Goal: Task Accomplishment & Management: Manage account settings

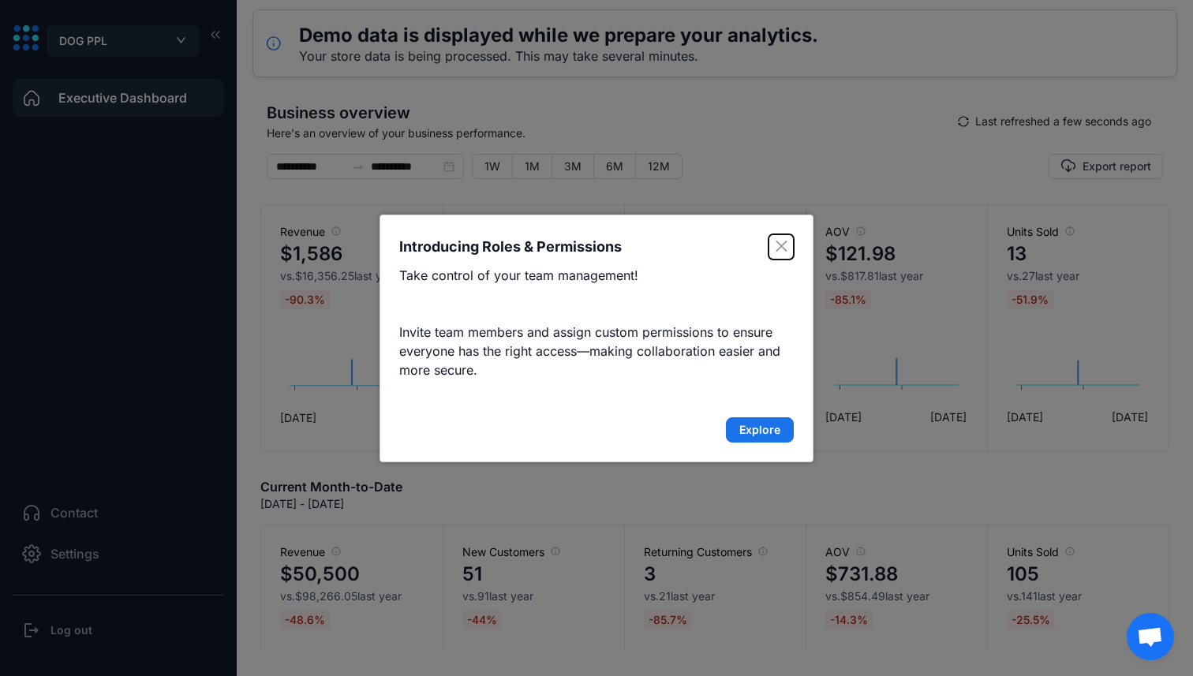
drag, startPoint x: 778, startPoint y: 245, endPoint x: 763, endPoint y: 401, distance: 156.9
click at [763, 401] on div "Introducing Roles & Permissions Take control of your team management! Invite te…" at bounding box center [597, 339] width 434 height 248
click at [762, 444] on div "Introducing Roles & Permissions Take control of your team management! Invite te…" at bounding box center [597, 339] width 434 height 248
click at [758, 436] on span "Explore" at bounding box center [759, 430] width 41 height 16
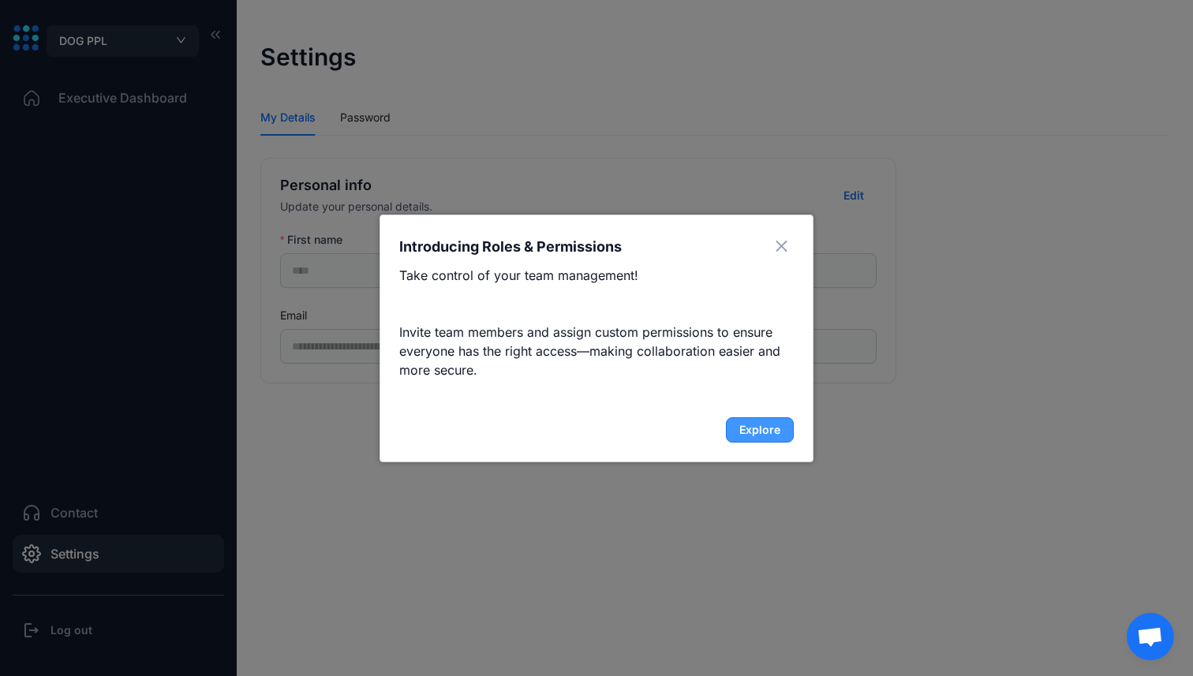
click at [758, 436] on span "Explore" at bounding box center [759, 430] width 41 height 16
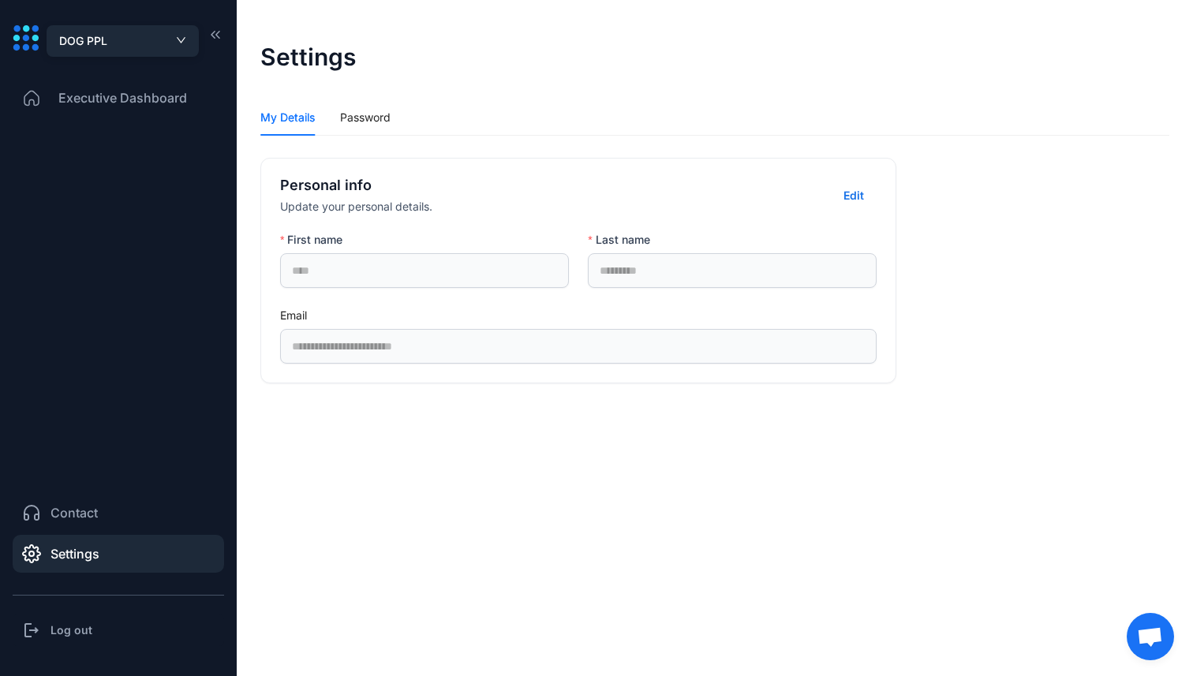
click at [140, 53] on button "DOG PPL" at bounding box center [123, 41] width 152 height 32
click at [128, 92] on span "MetricsNavigator" at bounding box center [122, 100] width 127 height 17
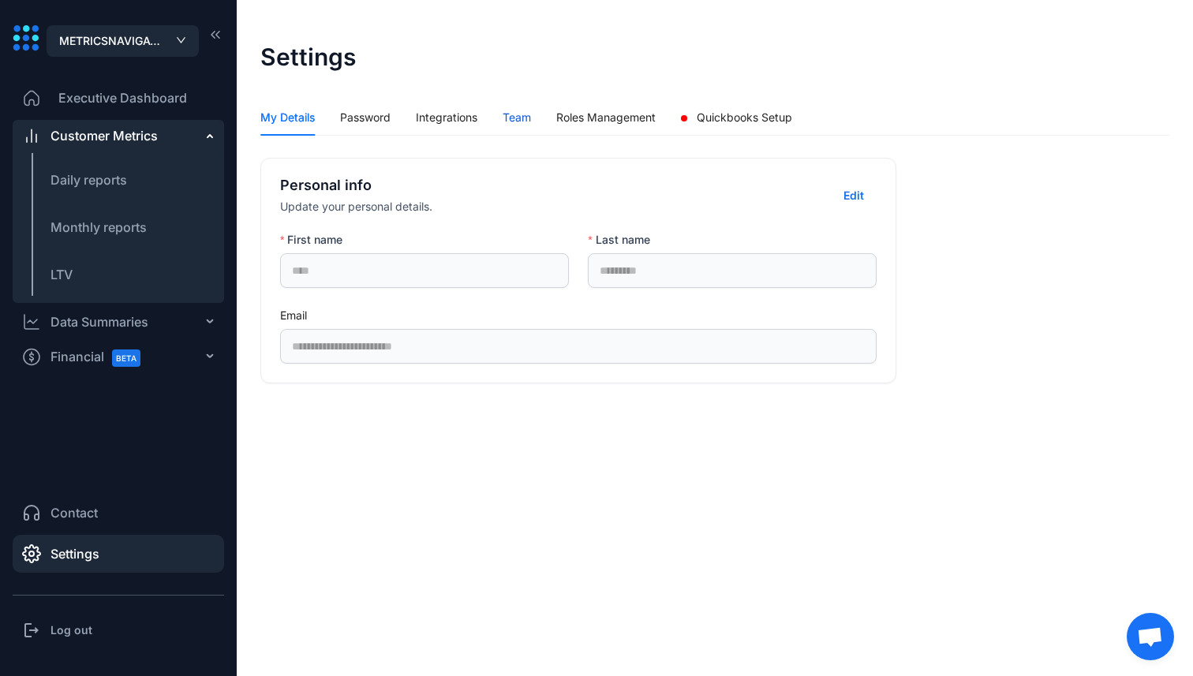
click at [529, 122] on div "Team" at bounding box center [517, 117] width 28 height 17
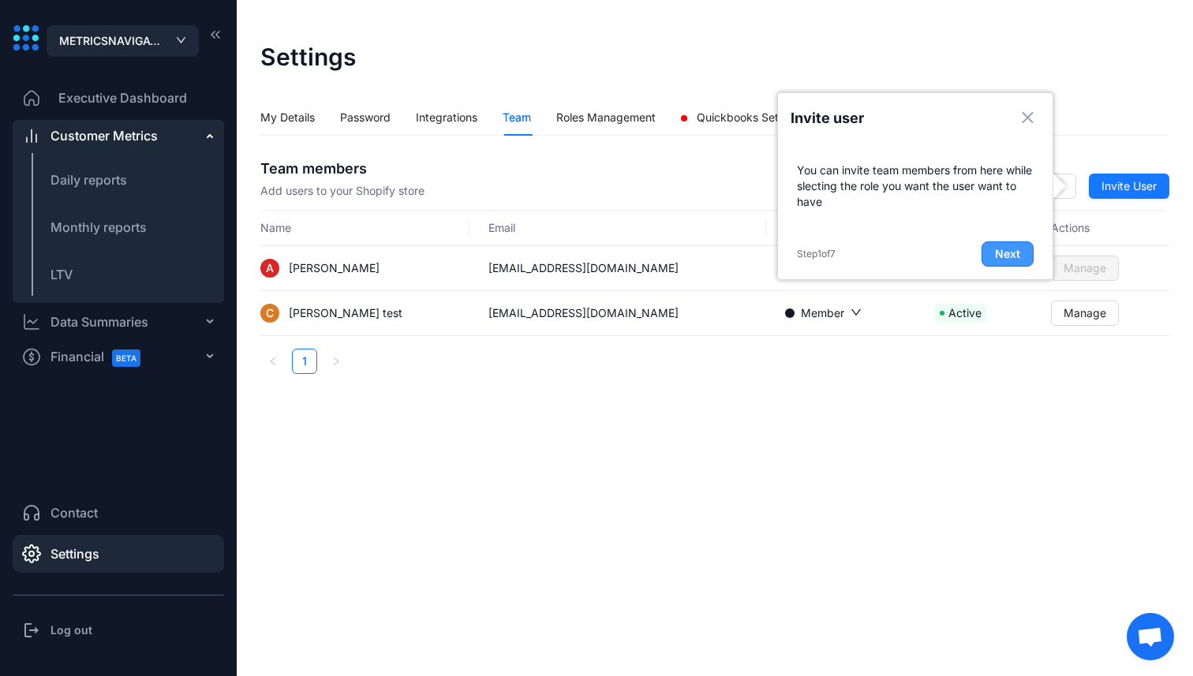
click at [1007, 255] on span "Next" at bounding box center [1007, 254] width 25 height 16
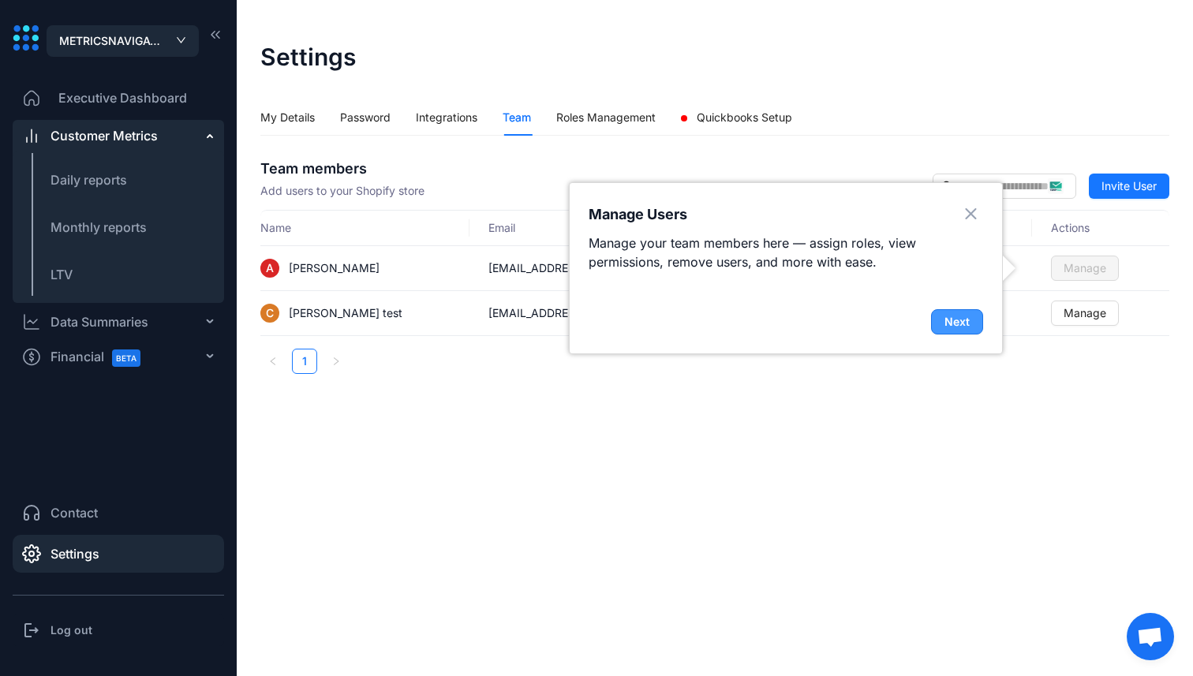
click at [968, 320] on span "Next" at bounding box center [956, 322] width 25 height 16
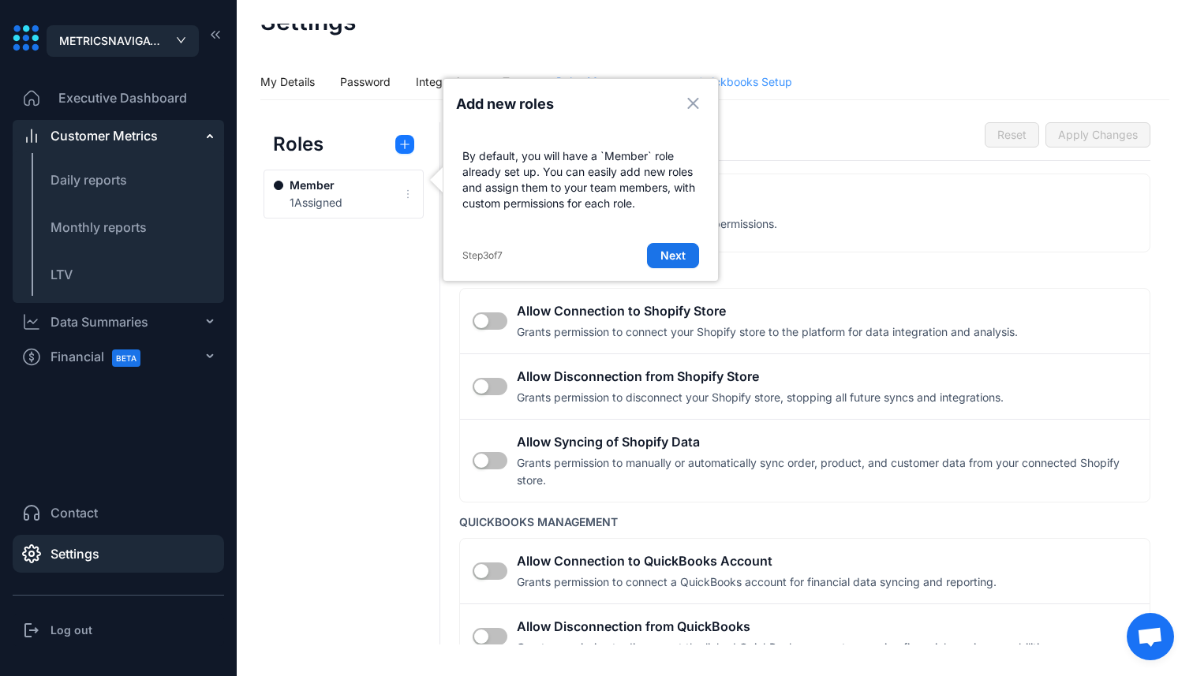
scroll to position [44, 0]
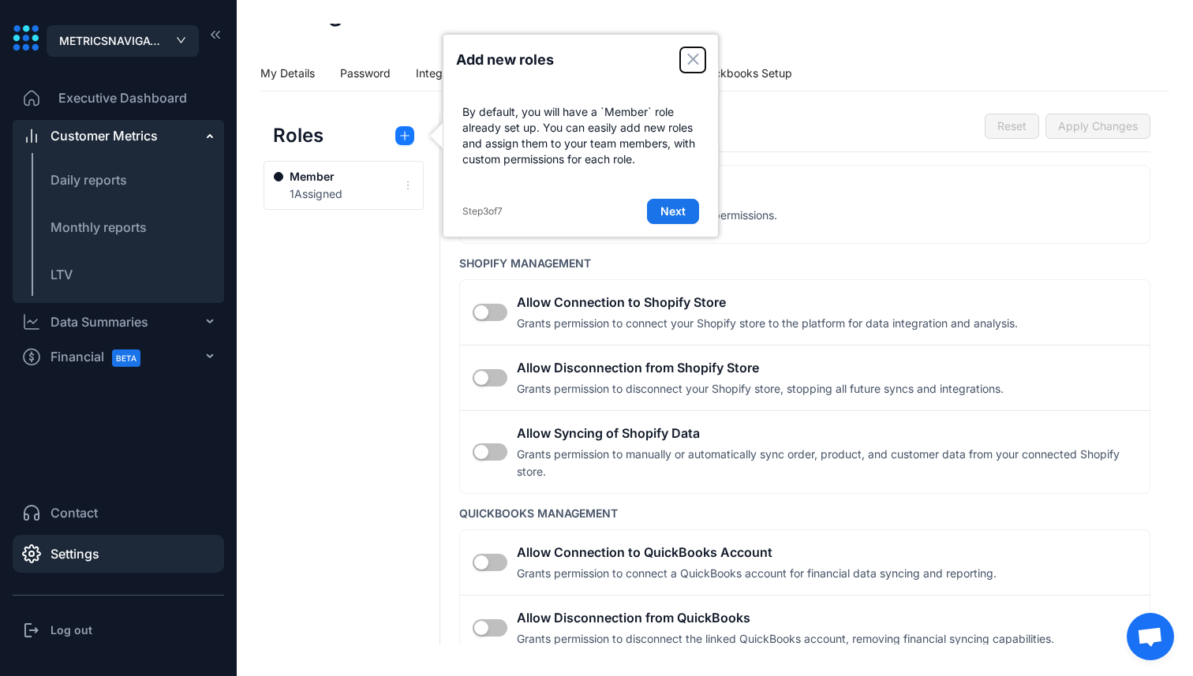
click at [687, 54] on icon "Close" at bounding box center [693, 59] width 12 height 11
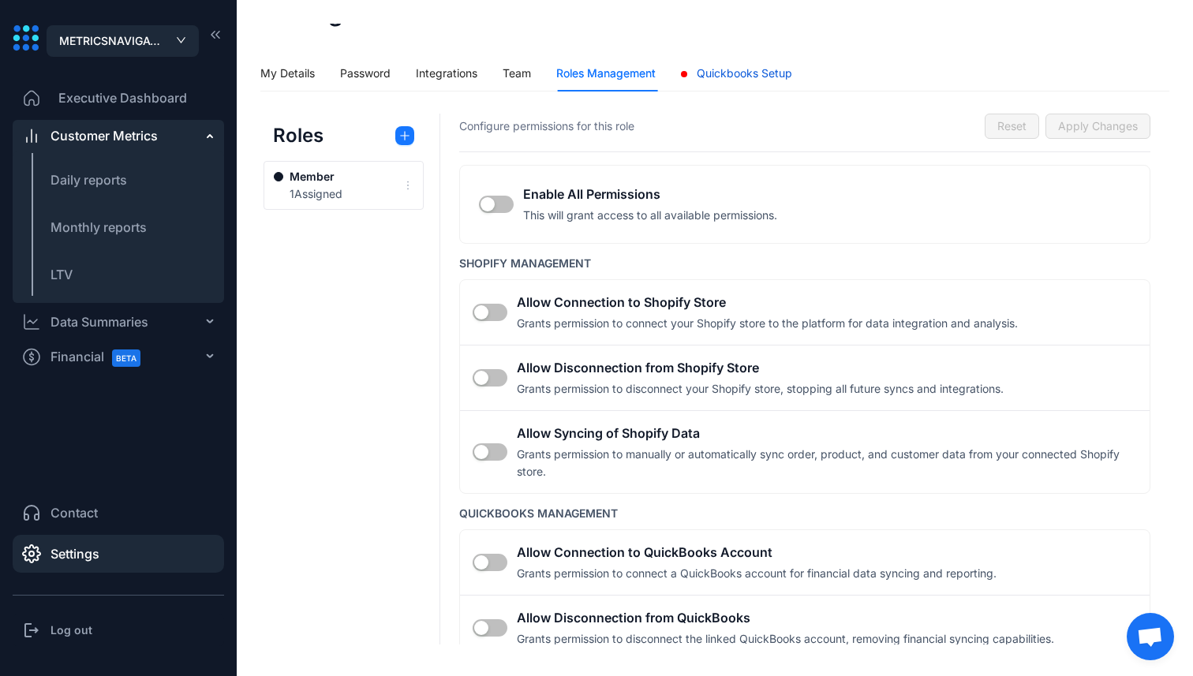
click at [701, 73] on span "Quickbooks Setup" at bounding box center [744, 72] width 95 height 13
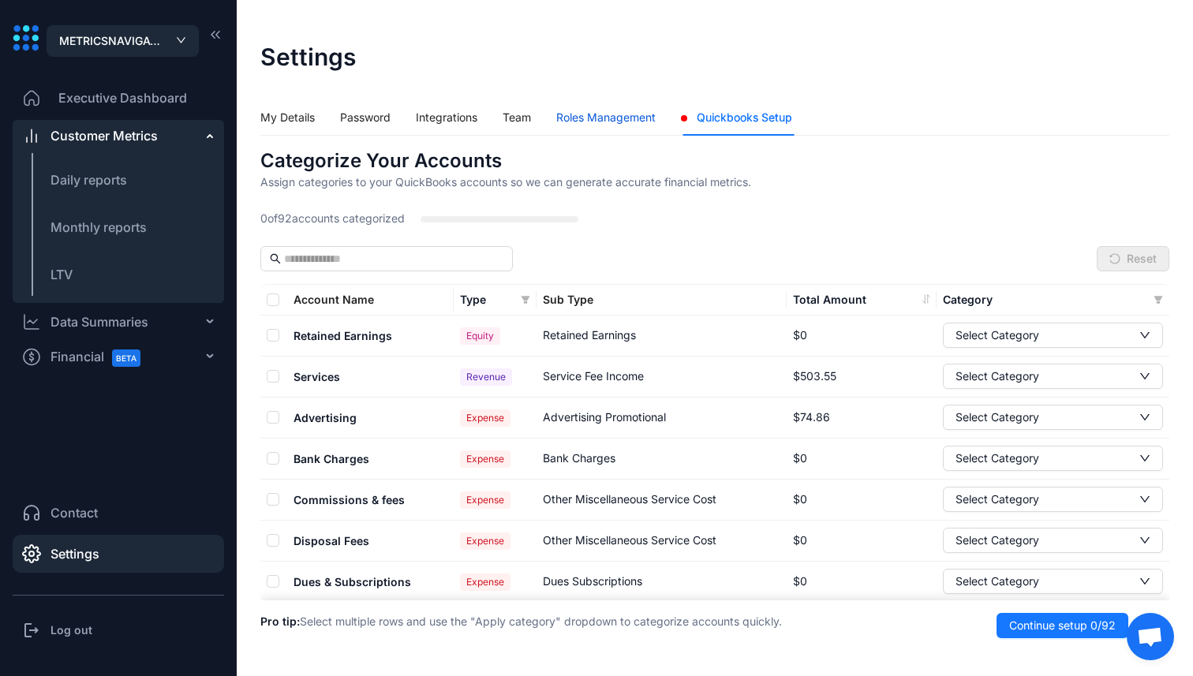
click at [626, 115] on div "Roles Management" at bounding box center [605, 117] width 99 height 17
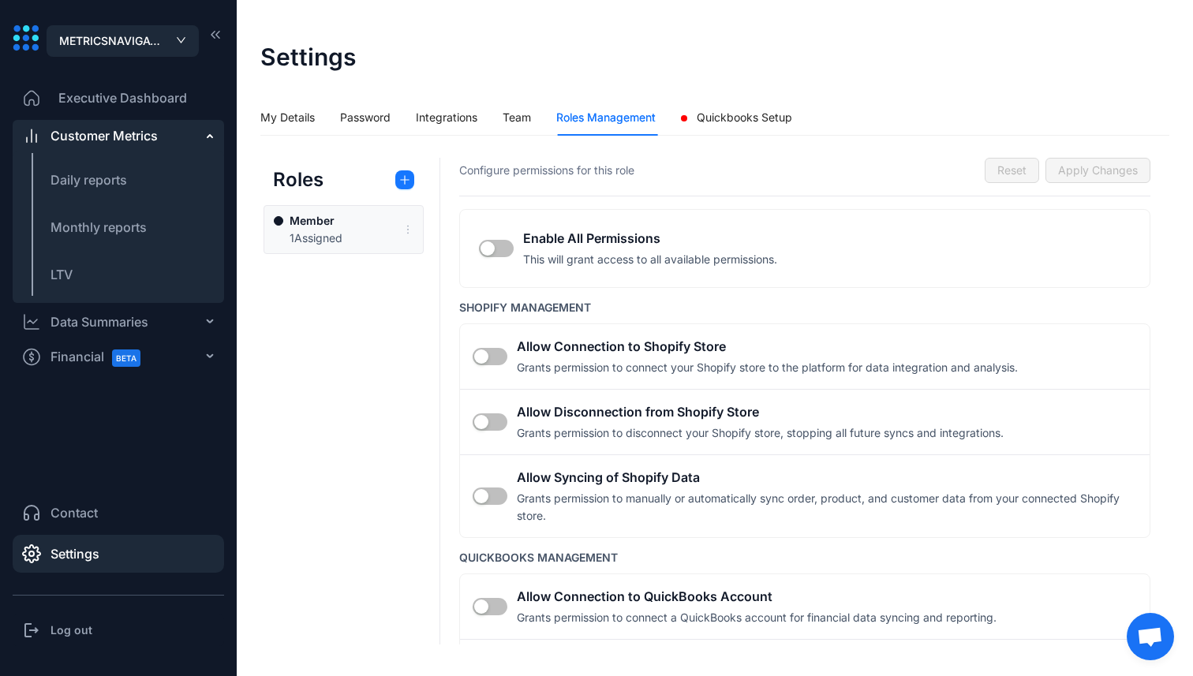
click at [356, 230] on div "Member 1 Assigned" at bounding box center [338, 229] width 129 height 35
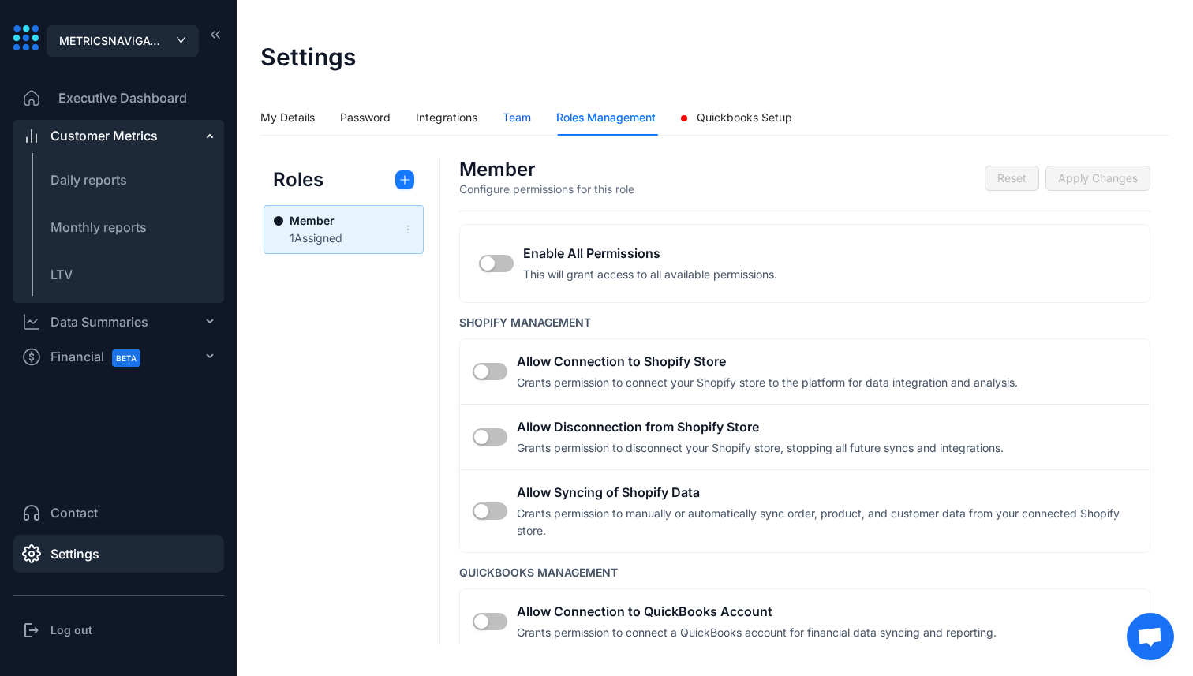
click at [527, 118] on div "Team" at bounding box center [517, 117] width 28 height 17
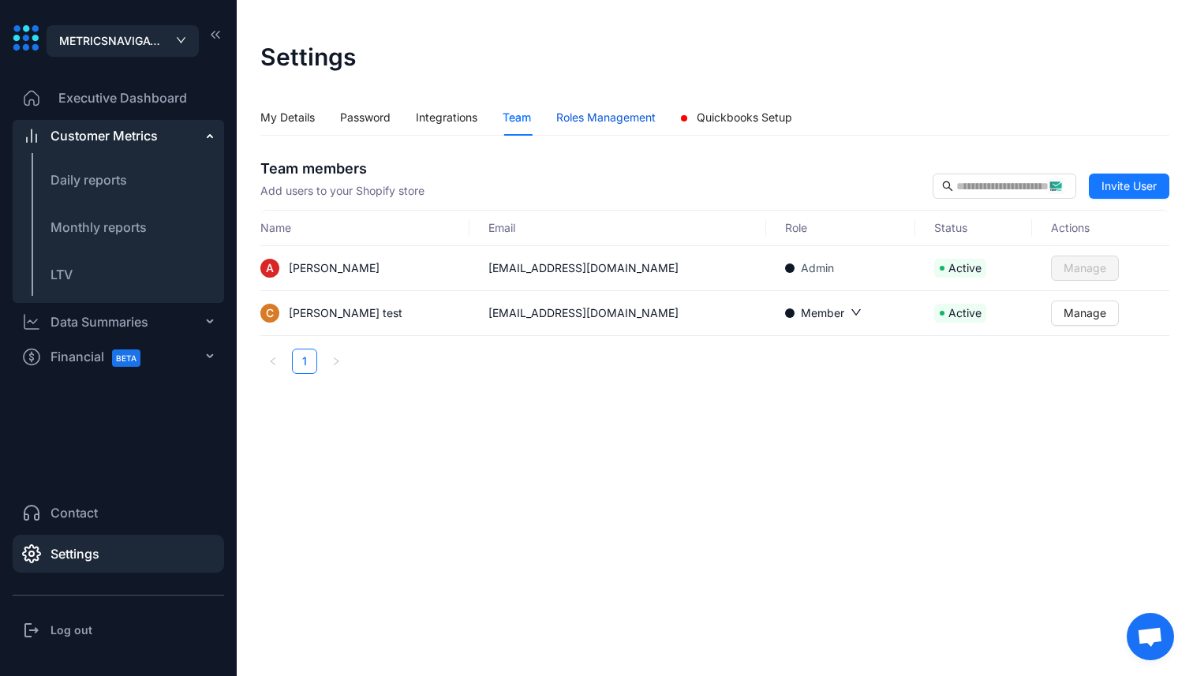
click at [628, 119] on div "Roles Management" at bounding box center [605, 117] width 99 height 17
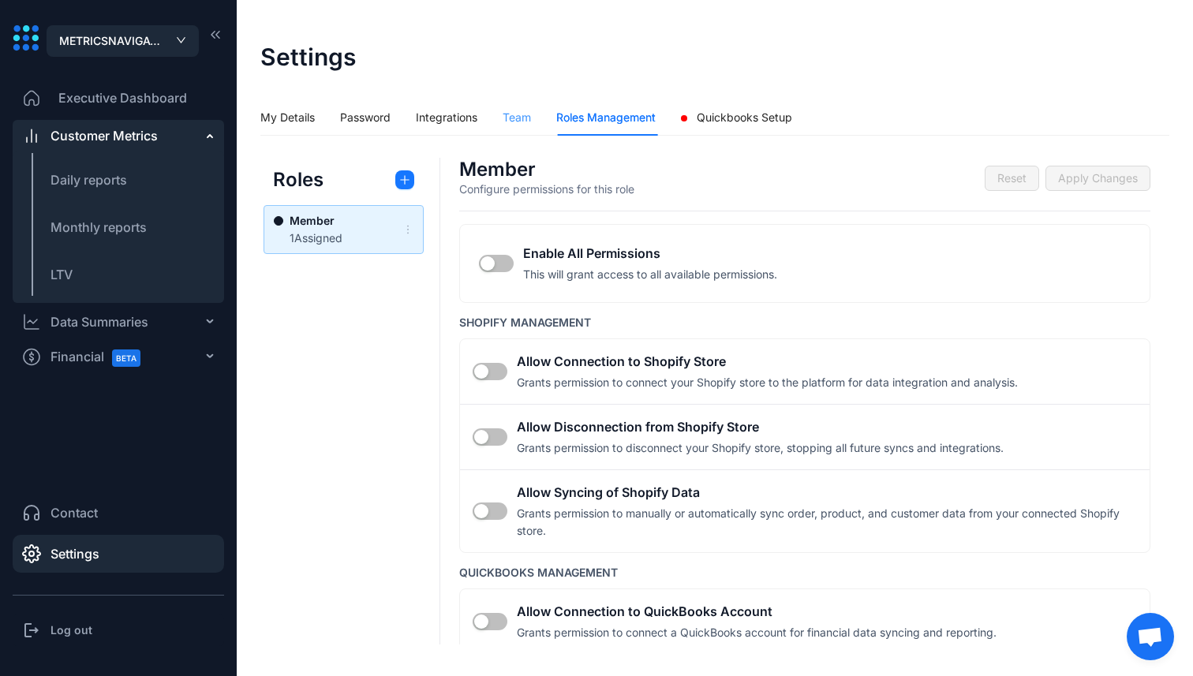
click at [529, 129] on div "Team" at bounding box center [517, 117] width 28 height 36
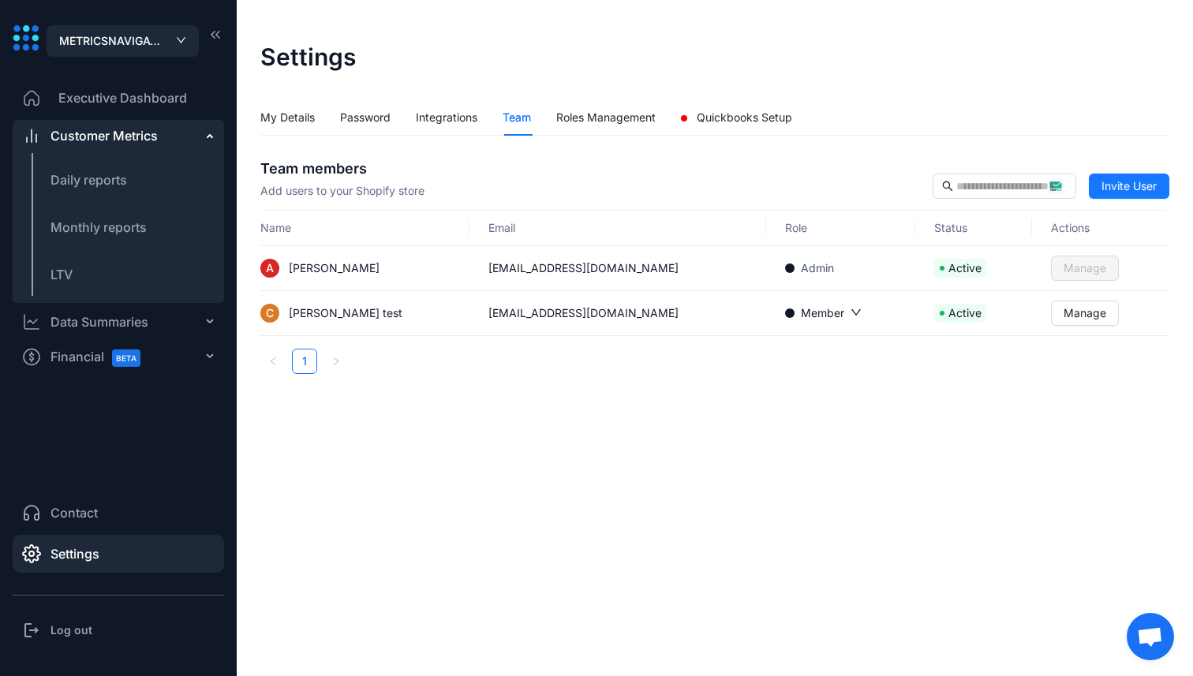
click at [785, 312] on span "Member" at bounding box center [814, 313] width 59 height 16
click at [555, 310] on td "[EMAIL_ADDRESS][DOMAIN_NAME]" at bounding box center [617, 313] width 297 height 45
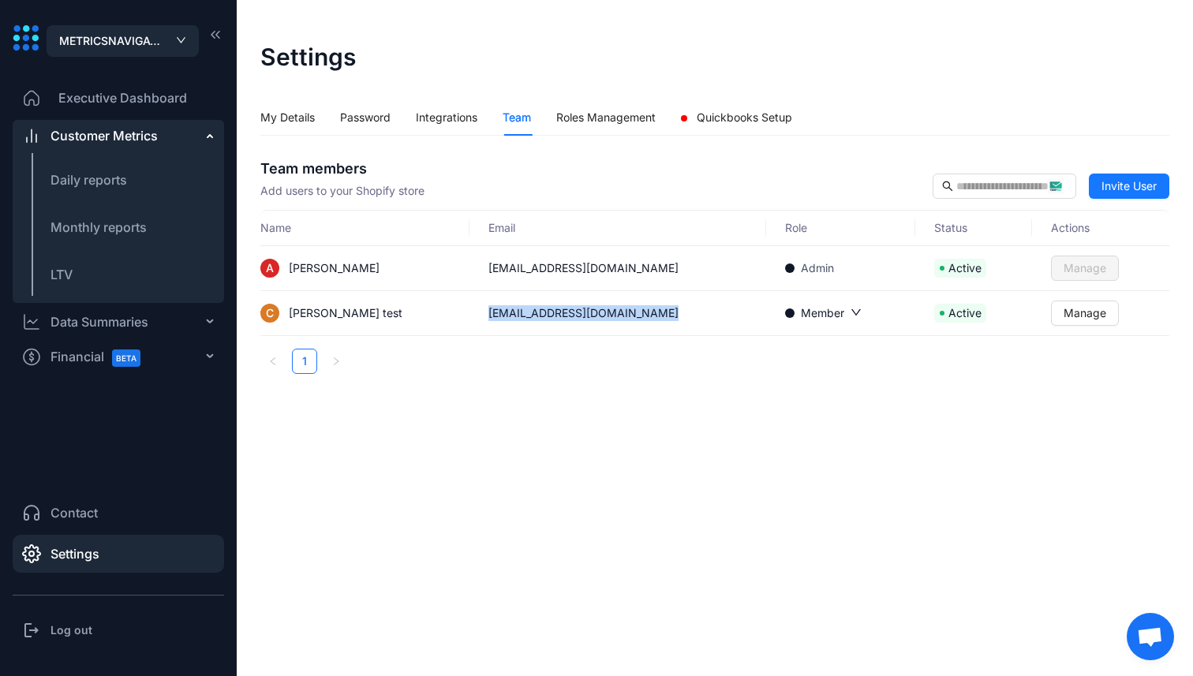
copy td "[EMAIL_ADDRESS][DOMAIN_NAME]"
click at [69, 632] on h3 "Log out" at bounding box center [71, 631] width 42 height 16
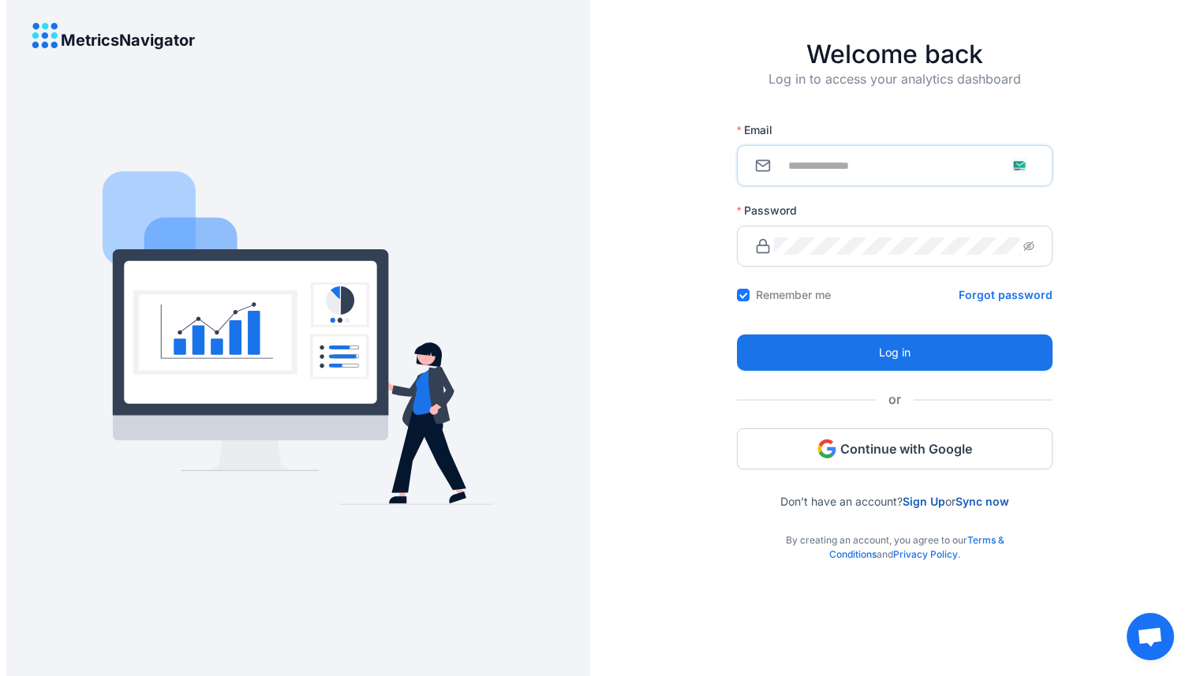
click at [846, 164] on input "Email" at bounding box center [904, 165] width 260 height 17
paste input "**********"
type input "**********"
click at [737, 335] on button "Log in" at bounding box center [895, 353] width 316 height 36
